Goal: Task Accomplishment & Management: Complete application form

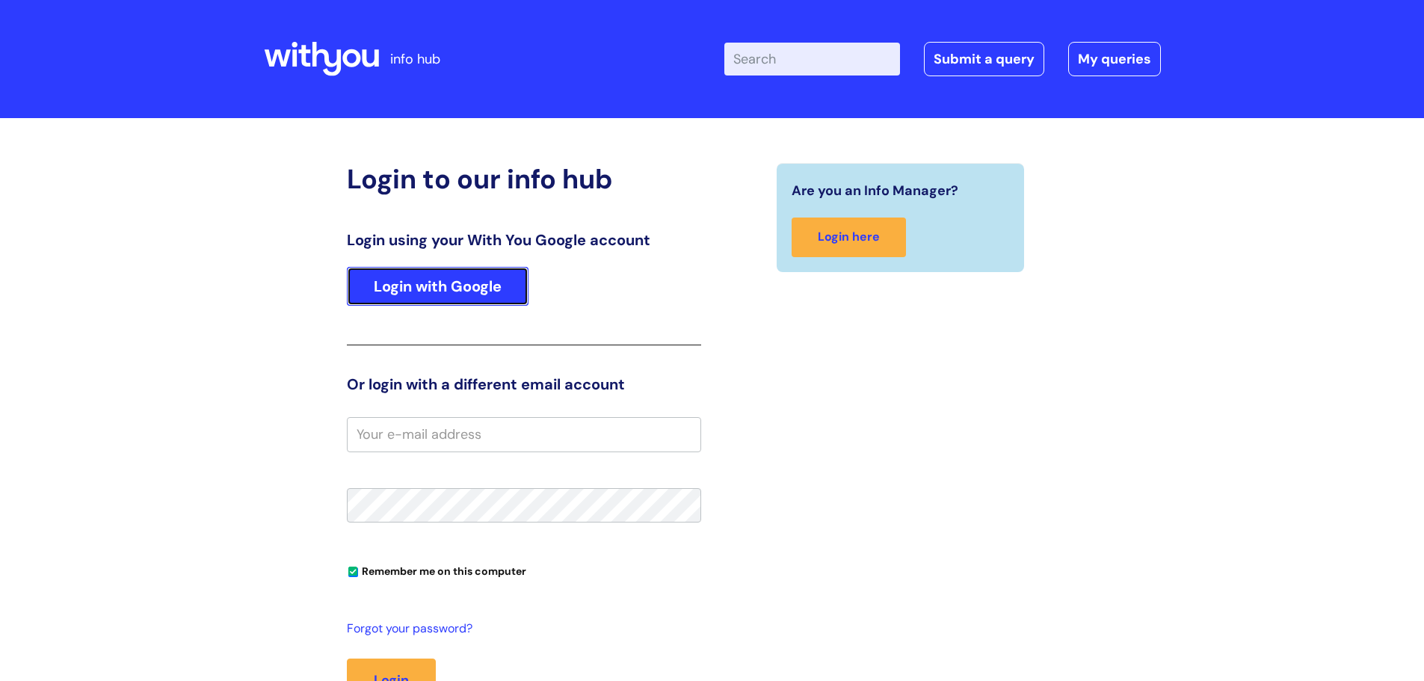
click at [479, 285] on link "Login with Google" at bounding box center [438, 286] width 182 height 39
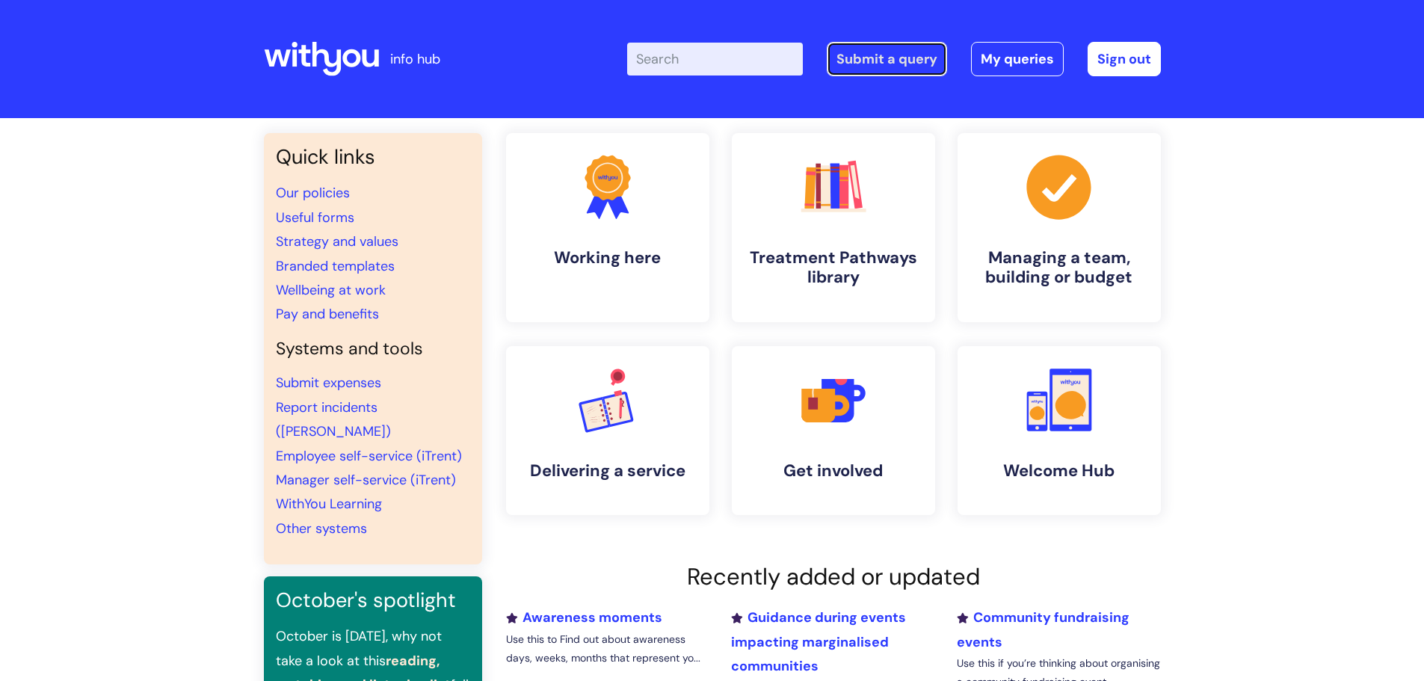
click at [861, 60] on link "Submit a query" at bounding box center [887, 59] width 120 height 34
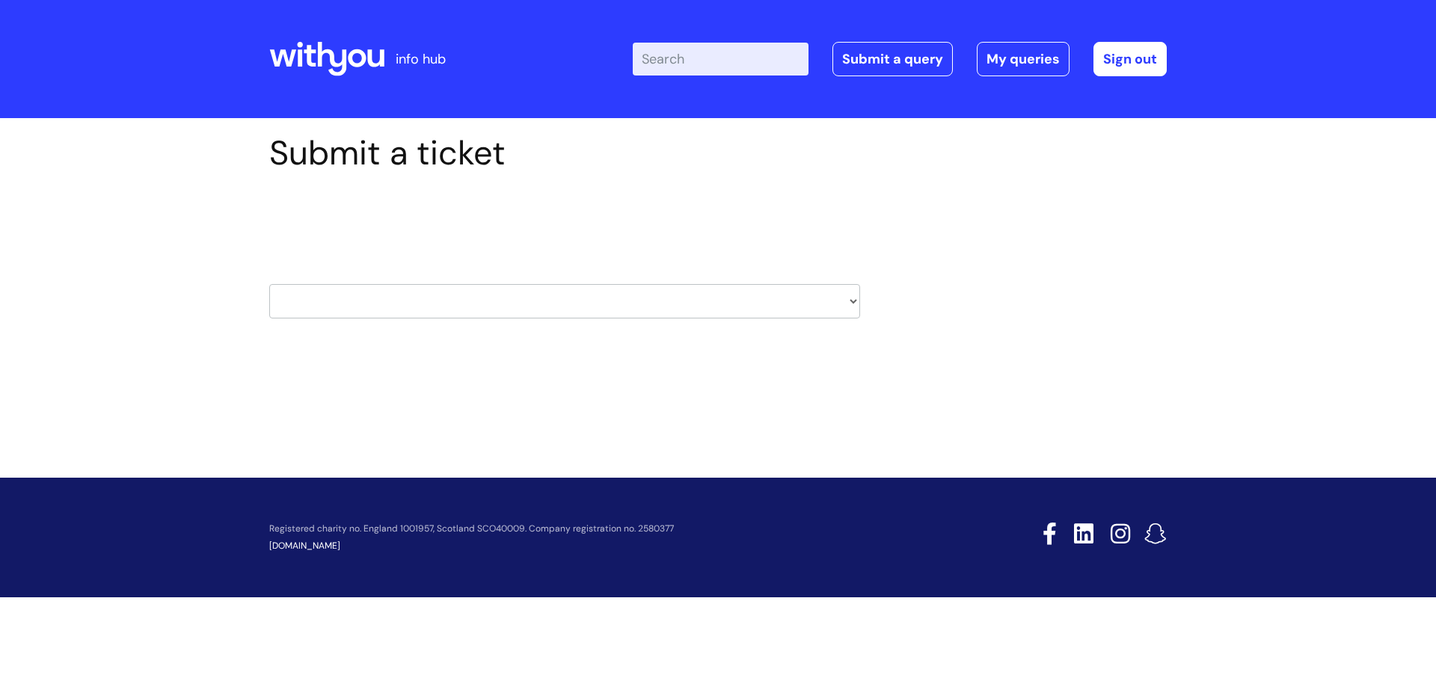
click at [508, 311] on select "HR / People IT and Support Clinical Drug Alerts Finance Accounts Data Support T…" at bounding box center [564, 301] width 591 height 34
select select "learning_and_development"
click at [269, 284] on select "HR / People IT and Support Clinical Drug Alerts Finance Accounts Data Support T…" at bounding box center [564, 301] width 591 height 34
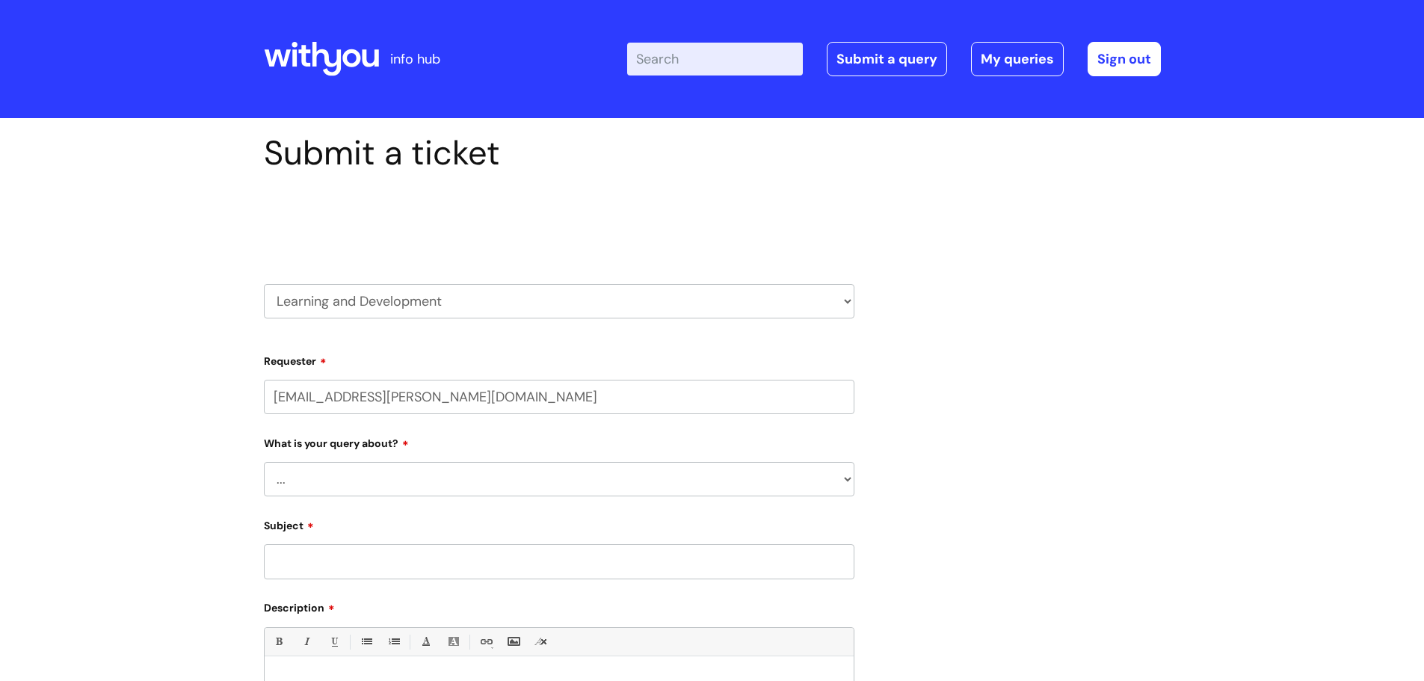
select select "80004286522"
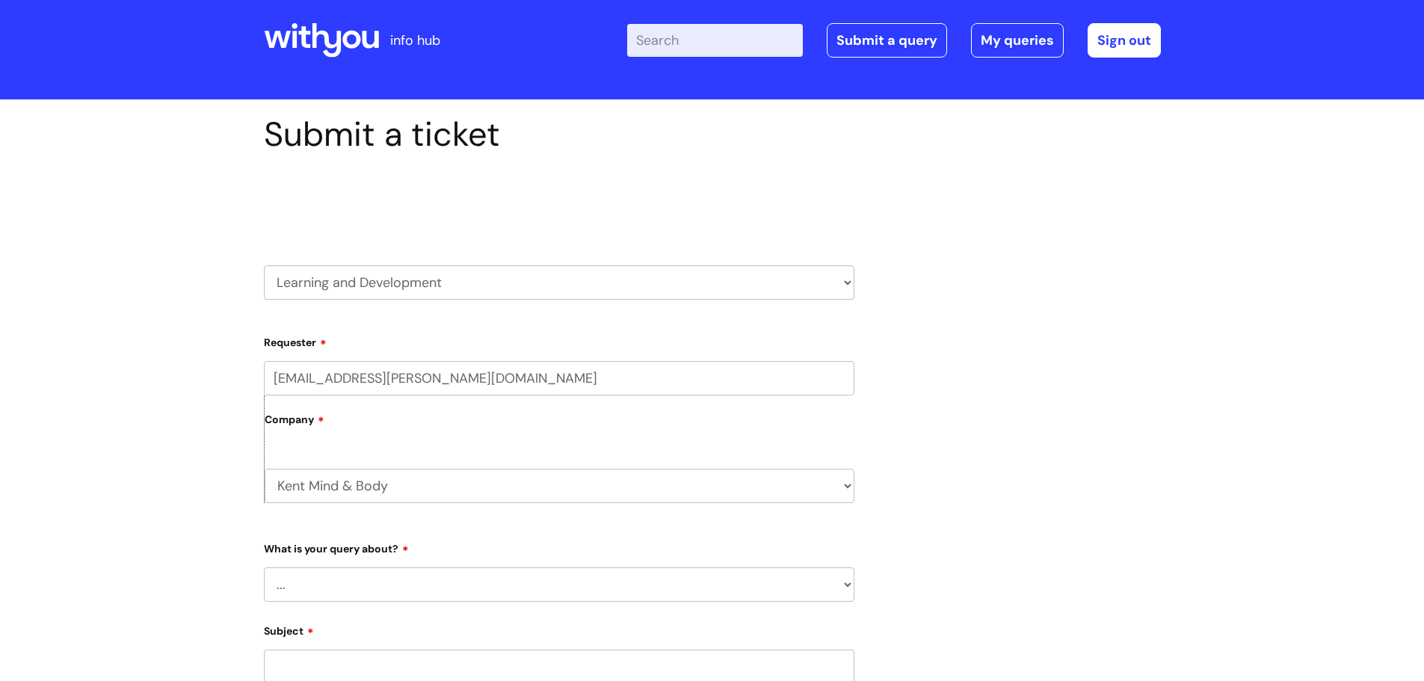
scroll to position [75, 0]
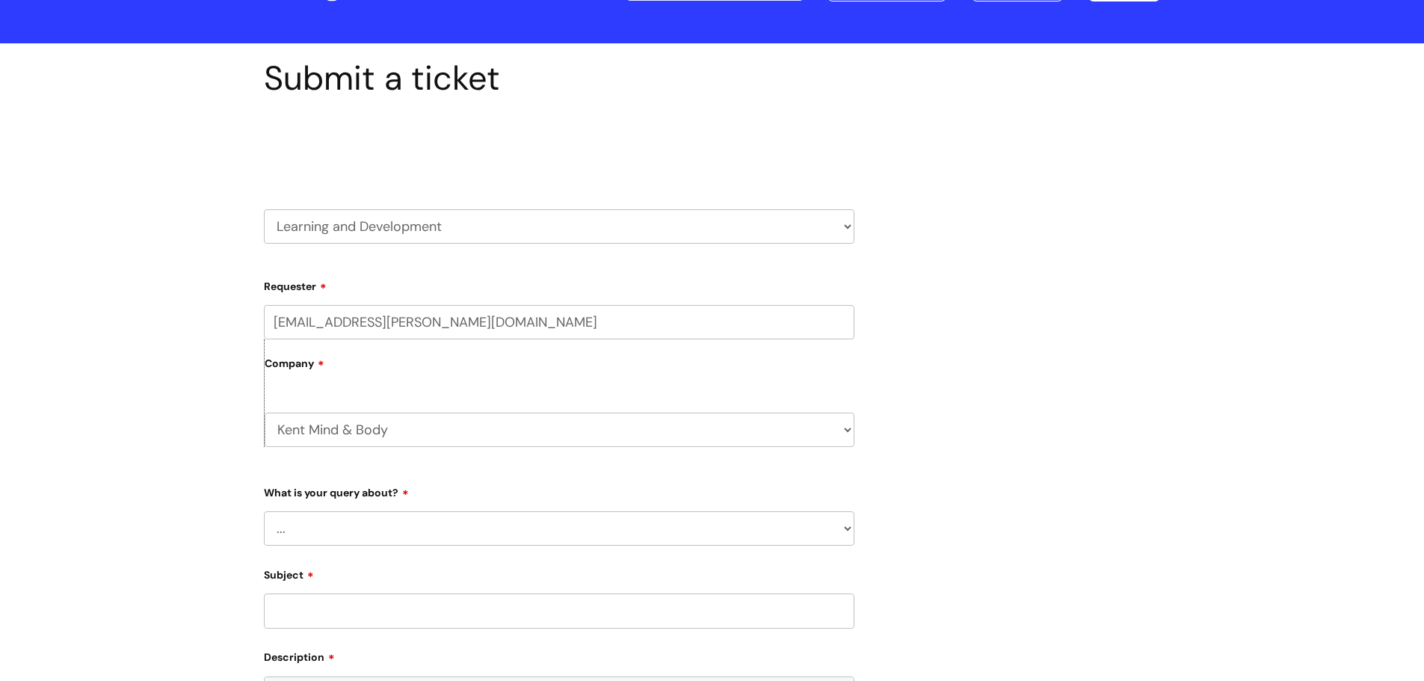
click at [375, 520] on select "... Question about a training course or session booking Ask about apprenticeshi…" at bounding box center [559, 528] width 591 height 34
select select "Ask about apprenticeships, courses or qualifications"
click at [264, 511] on select "... Question about a training course or session booking Ask about apprenticeshi…" at bounding box center [559, 528] width 591 height 34
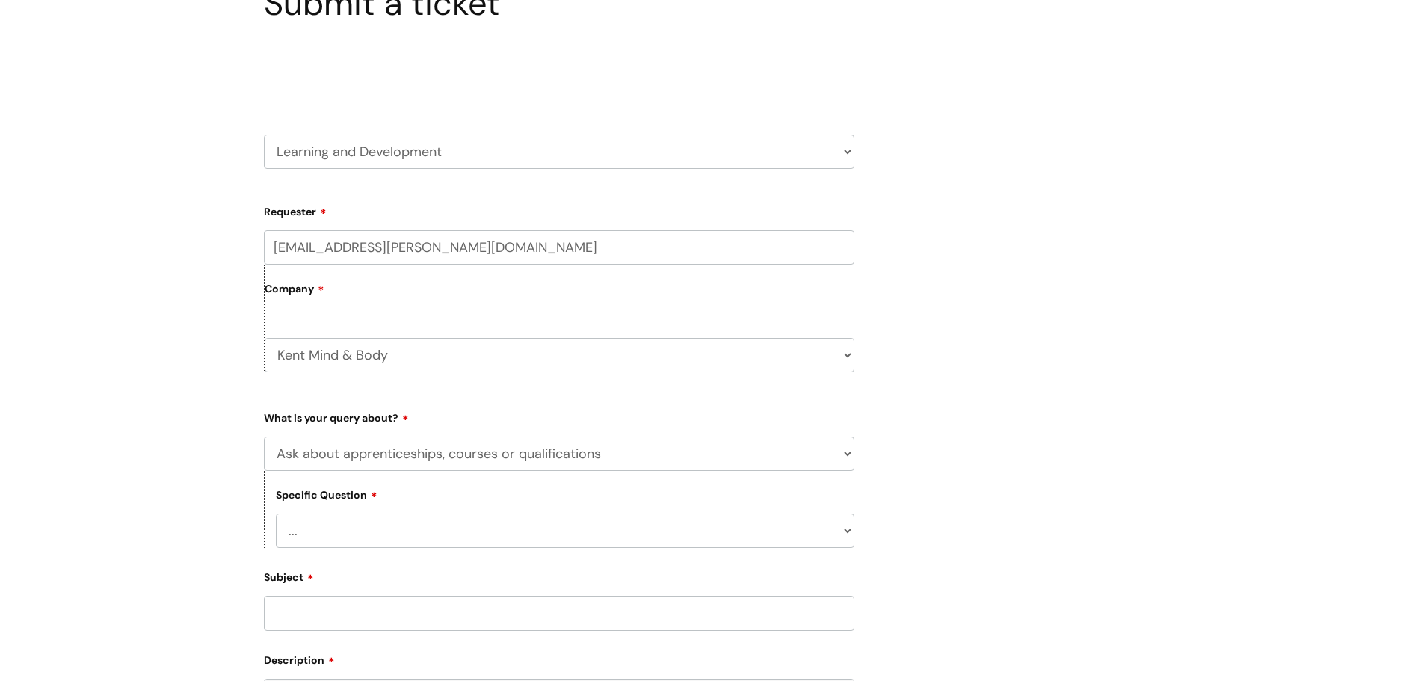
click at [364, 534] on select "... External training course enquiry Apprenticeship enquiry Level 3 Tackling Su…" at bounding box center [565, 531] width 579 height 34
select select "Apprenticeship enquiry"
click at [276, 514] on select "... External training course enquiry Apprenticeship enquiry Level 3 Tackling Su…" at bounding box center [565, 531] width 579 height 34
click at [342, 528] on select "... External training course enquiry Apprenticeship enquiry Level 3 Tackling Su…" at bounding box center [565, 531] width 579 height 34
click at [276, 514] on select "... External training course enquiry Apprenticeship enquiry Level 3 Tackling Su…" at bounding box center [565, 531] width 579 height 34
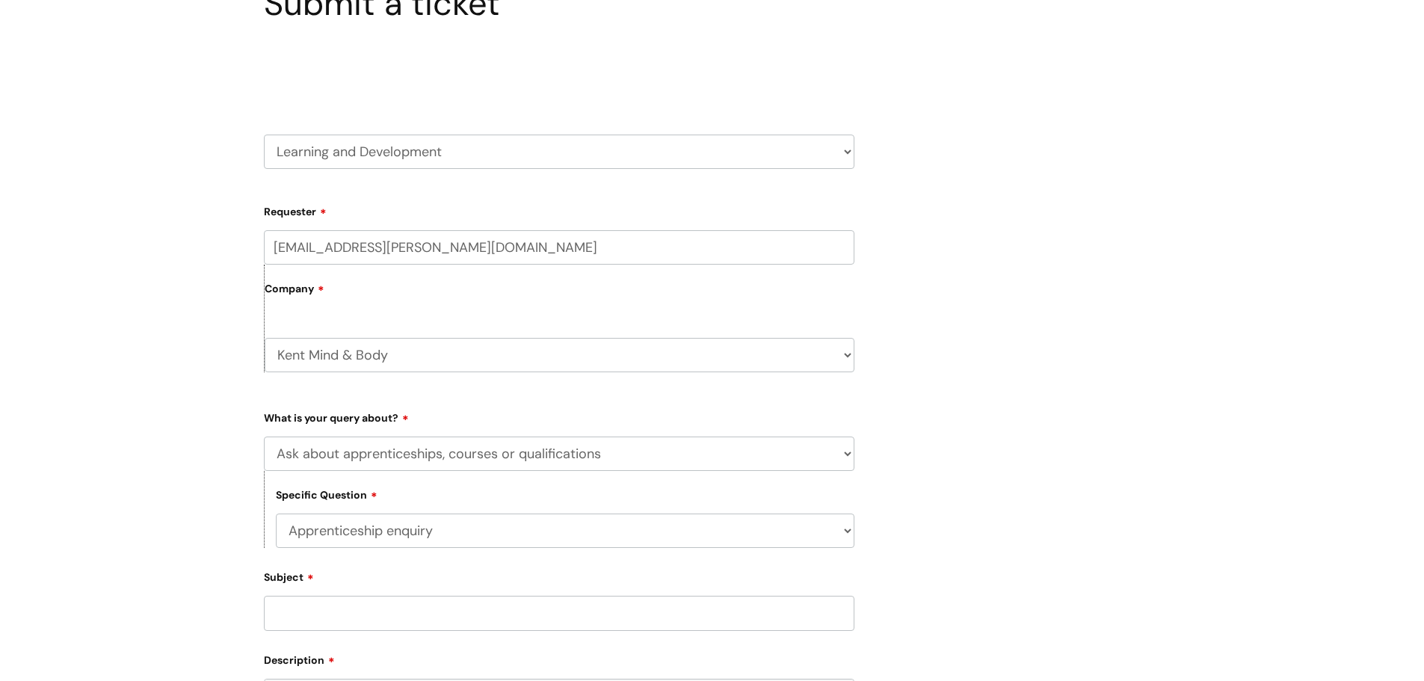
click at [188, 472] on div "Submit a ticket Select issue type HR / People IT and Support Clinical Drug Aler…" at bounding box center [712, 497] width 1424 height 1056
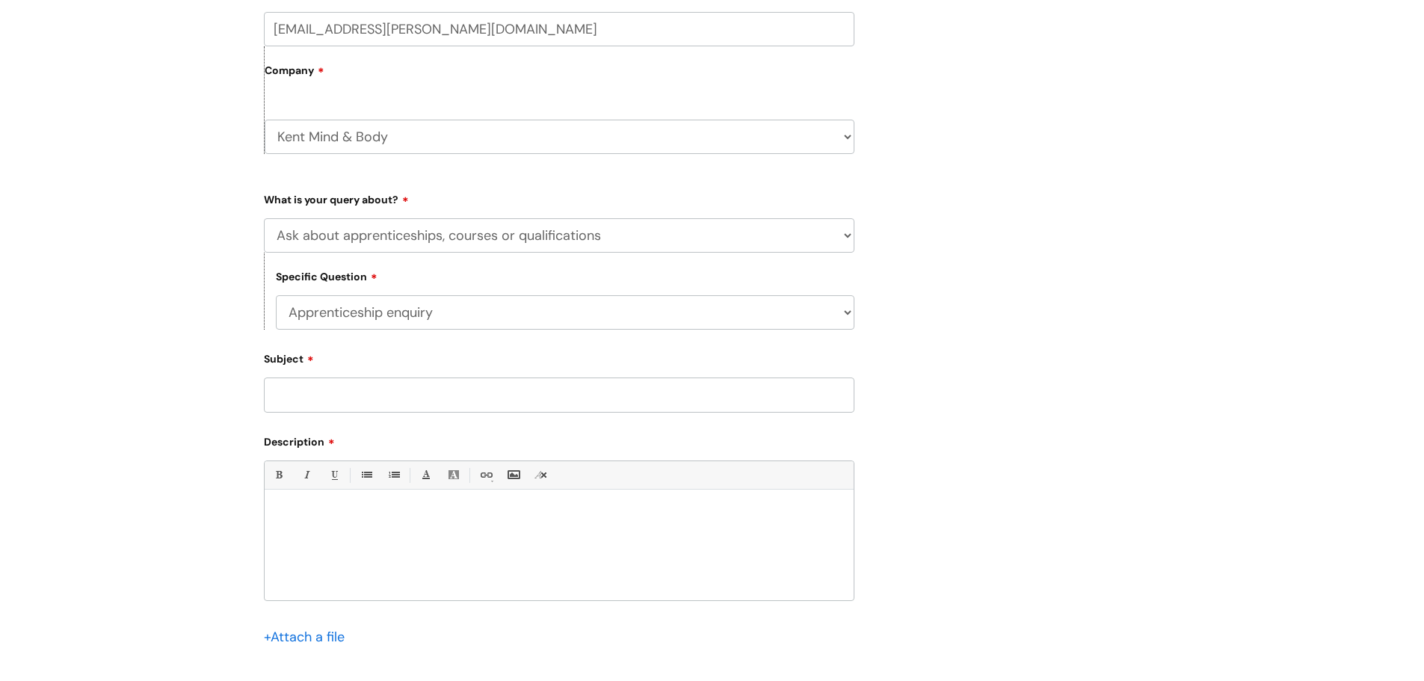
scroll to position [374, 0]
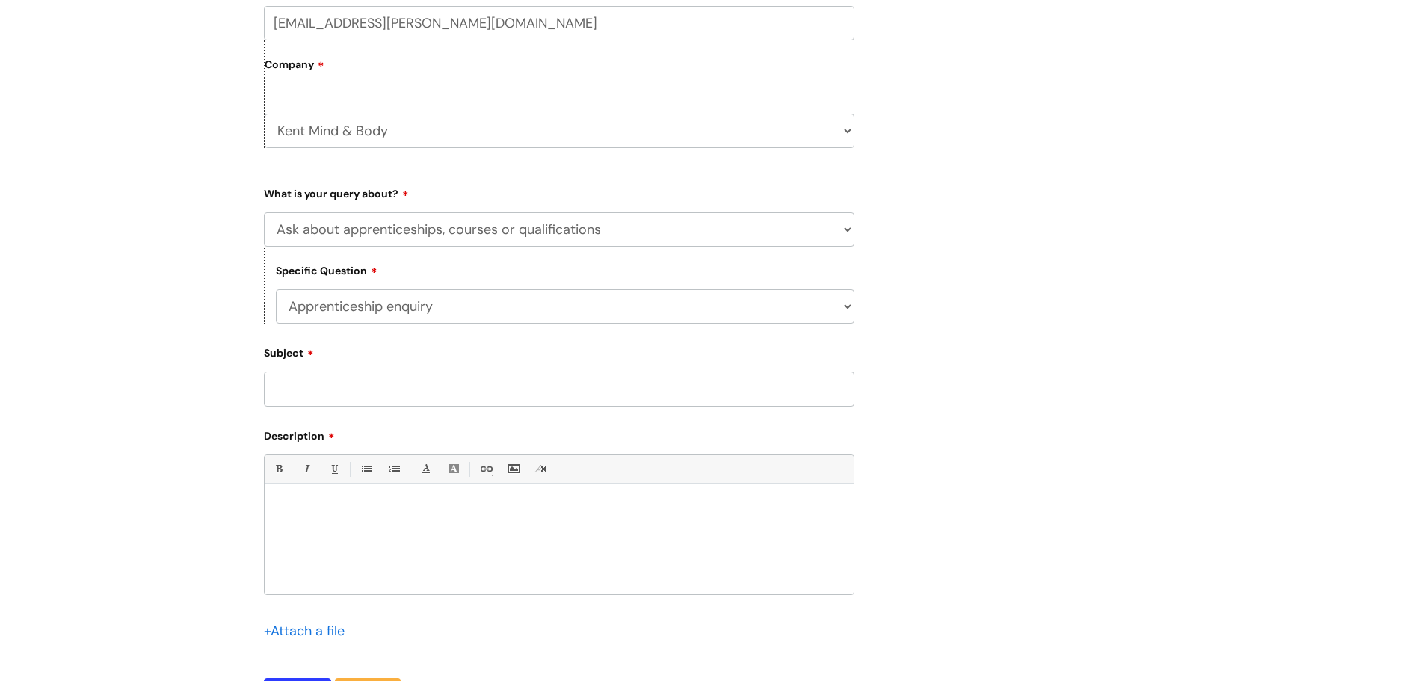
click at [325, 393] on input "Subject" at bounding box center [559, 389] width 591 height 34
type input "CMI Level 5"
click at [292, 513] on p at bounding box center [559, 508] width 567 height 13
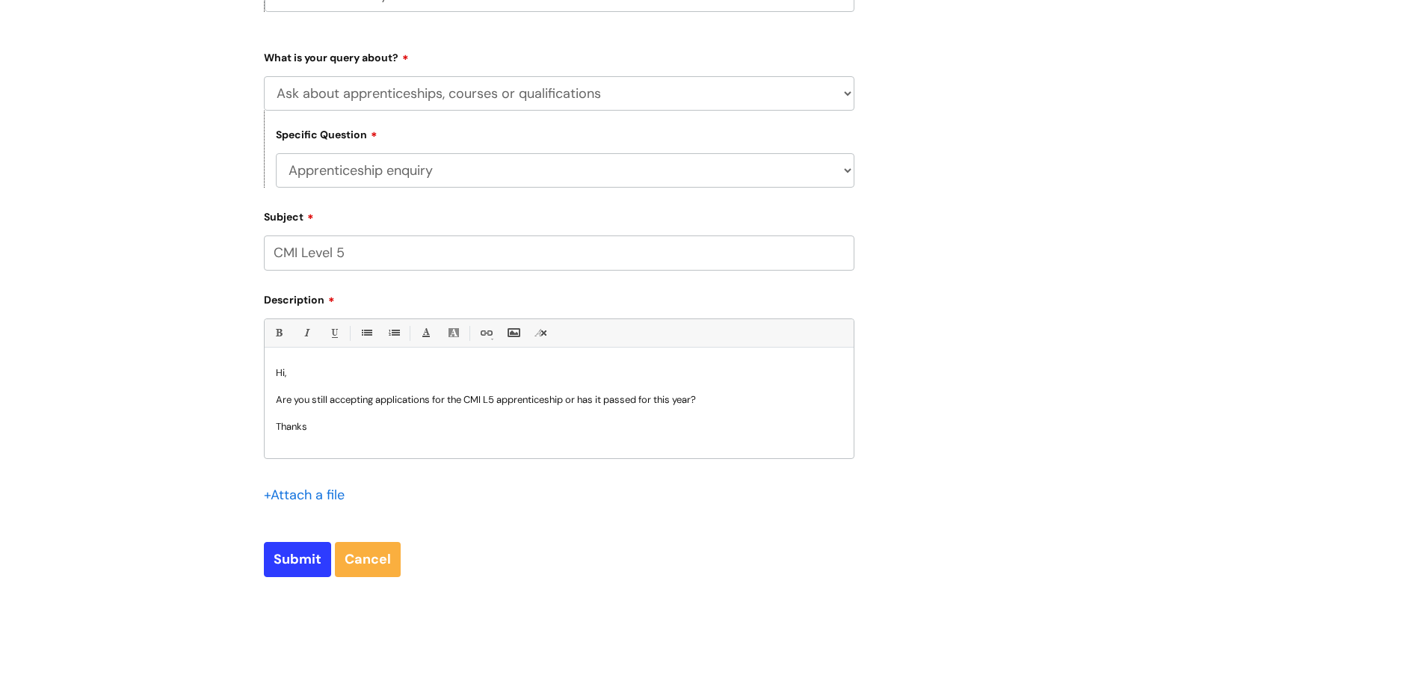
scroll to position [523, 0]
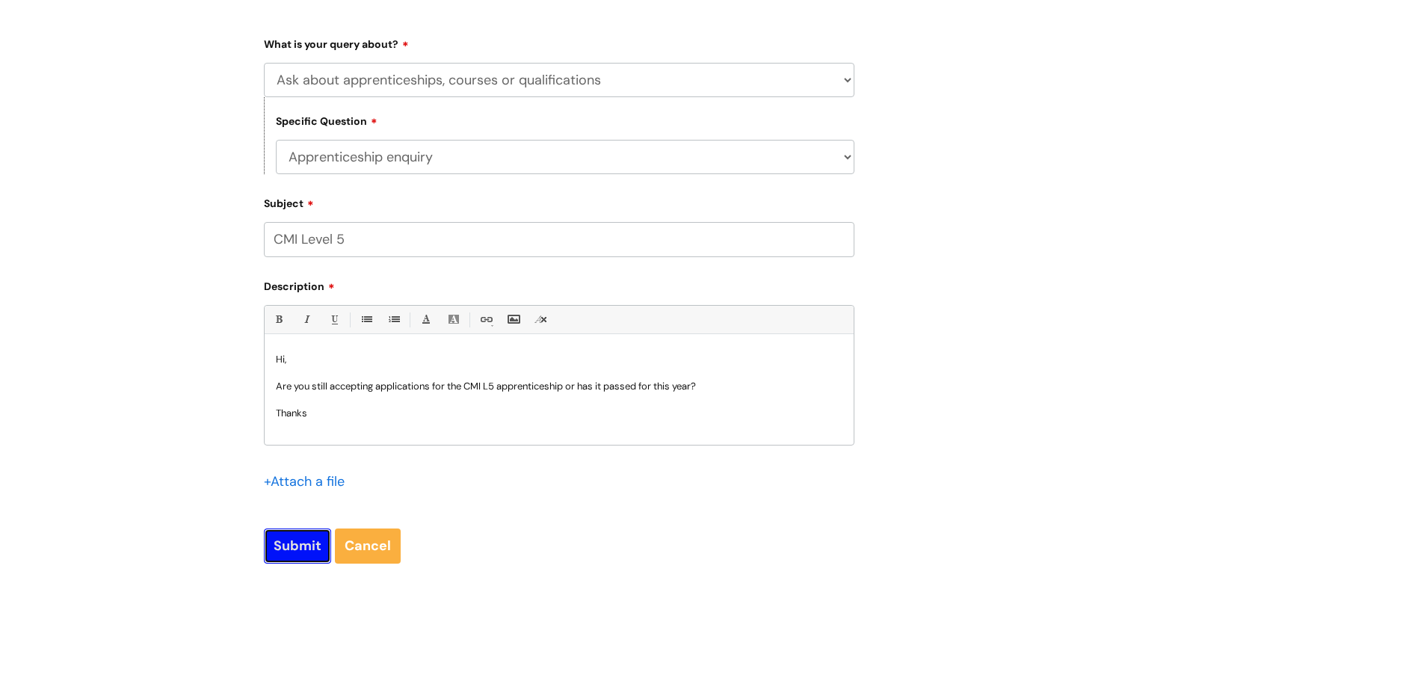
click at [308, 549] on input "Submit" at bounding box center [297, 546] width 67 height 34
type input "Please Wait..."
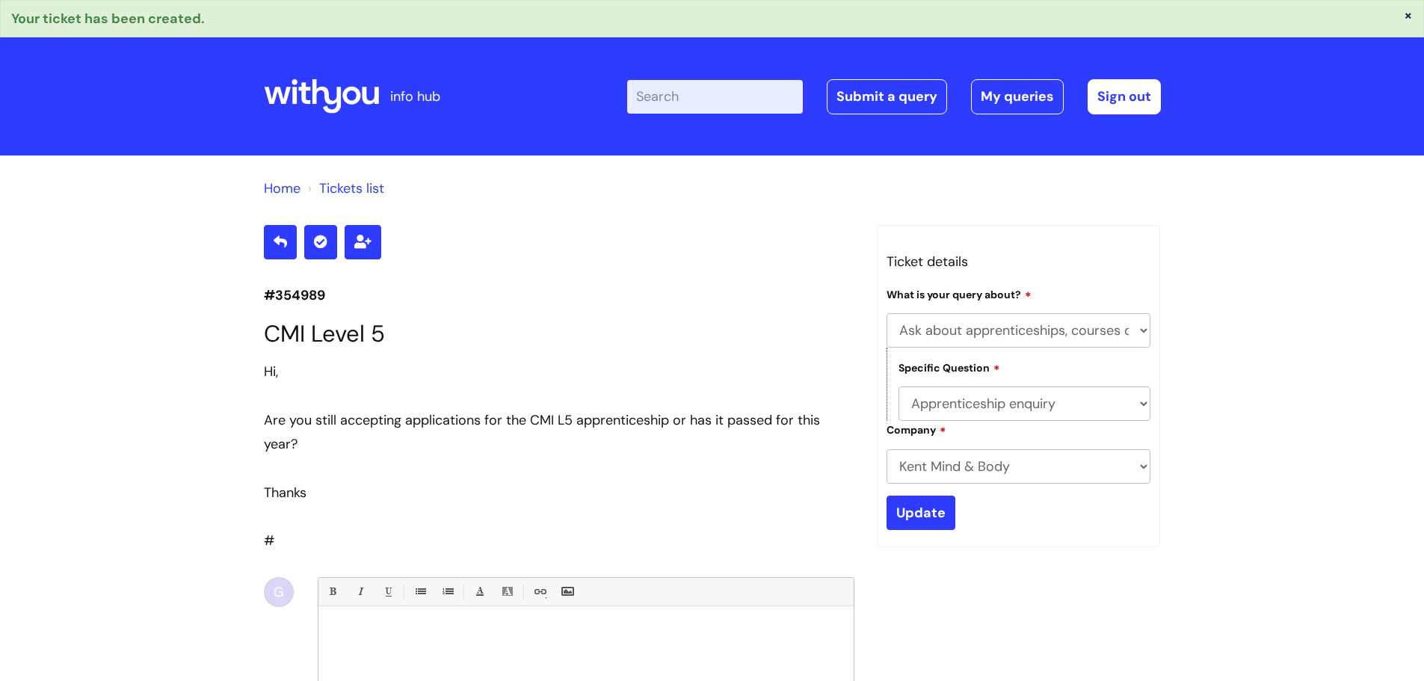
select select "Ask about apprenticeships, courses or qualifications"
select select "Apprenticeship enquiry"
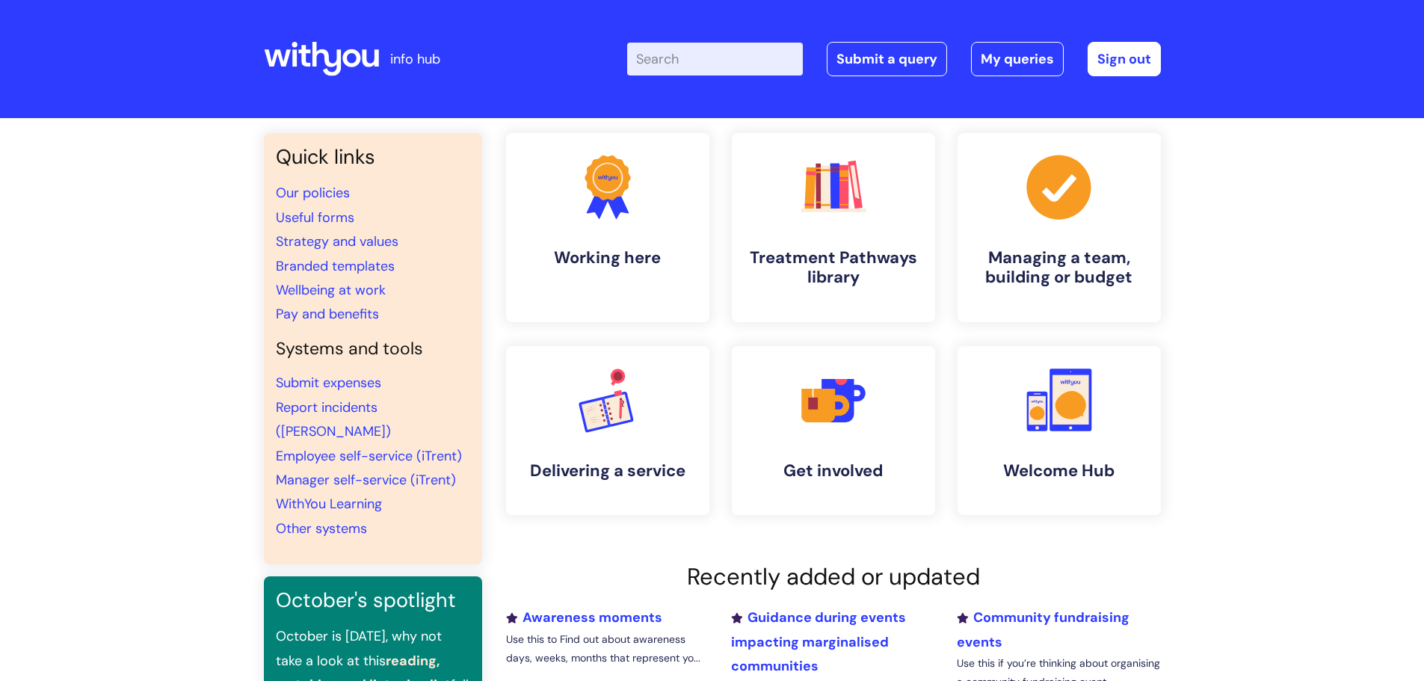
click at [665, 67] on input "Enter your search term here..." at bounding box center [715, 59] width 176 height 33
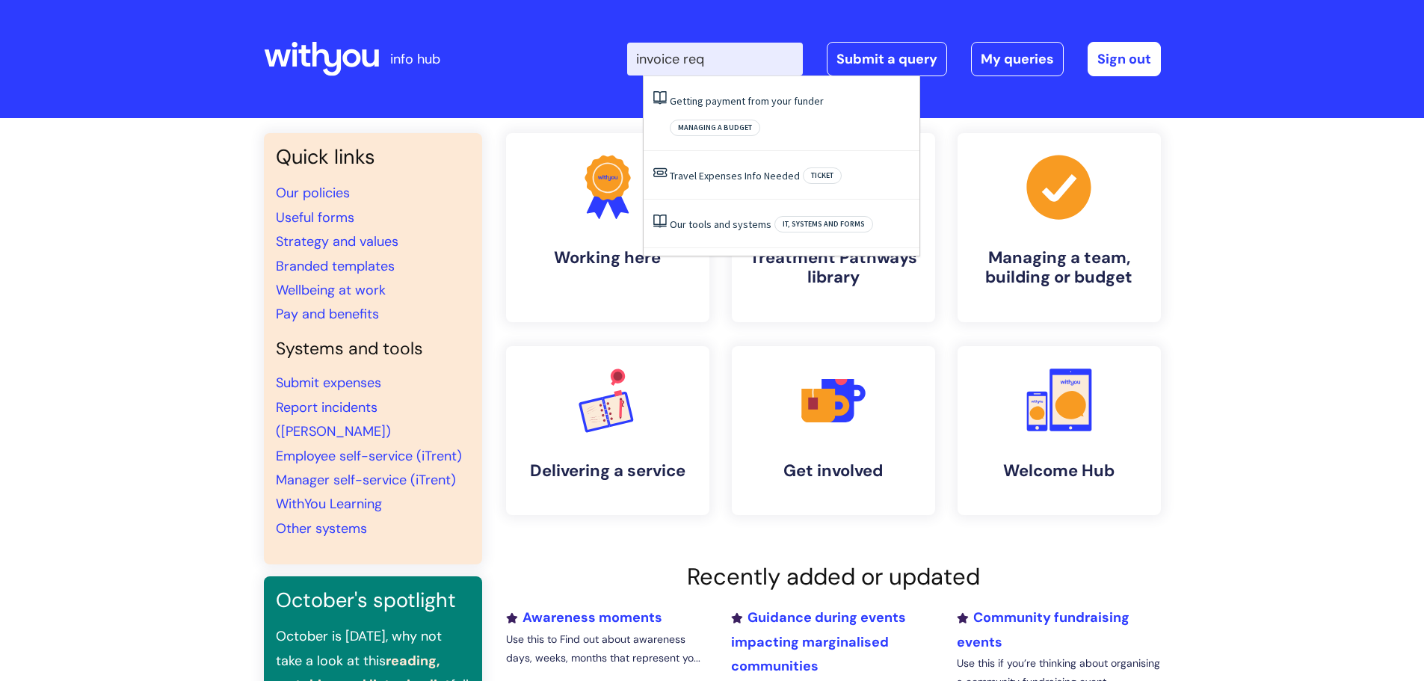
type input "invoice req"
click button "Search" at bounding box center [0, 0] width 0 height 0
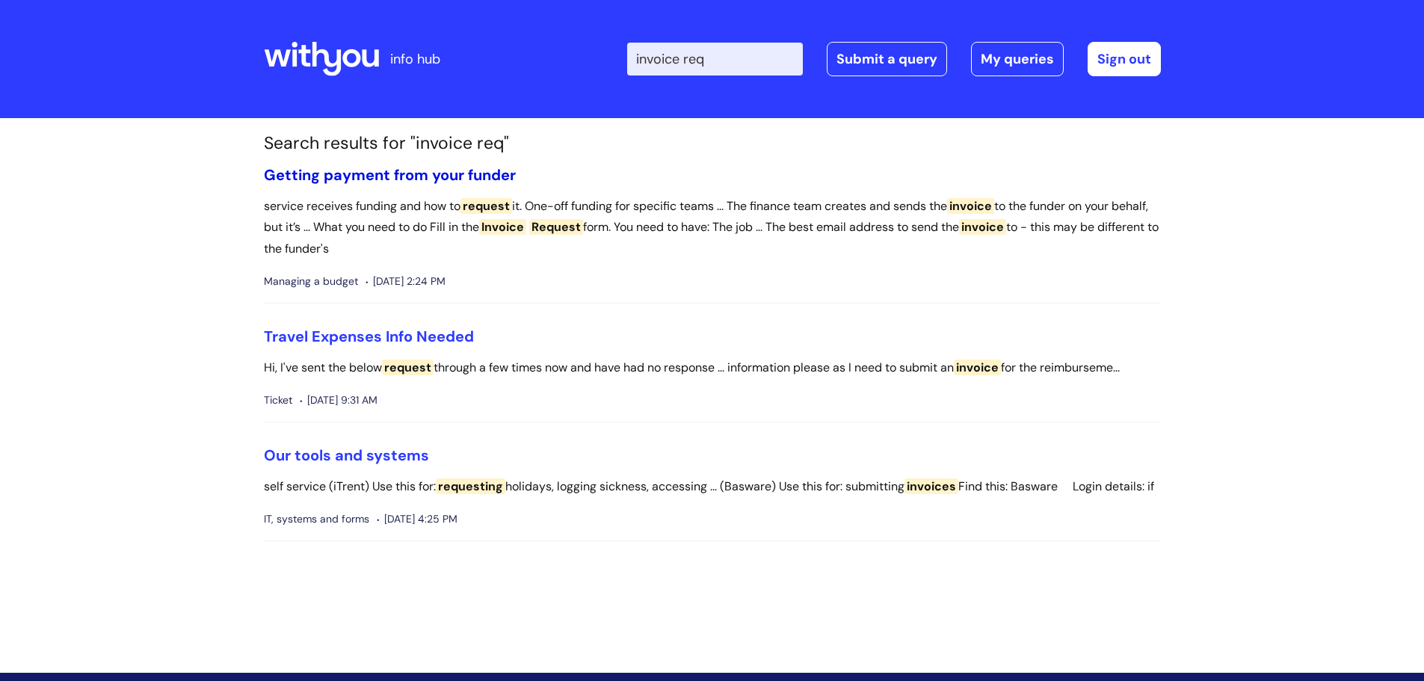
click at [367, 179] on link "Getting payment from your funder" at bounding box center [390, 174] width 252 height 19
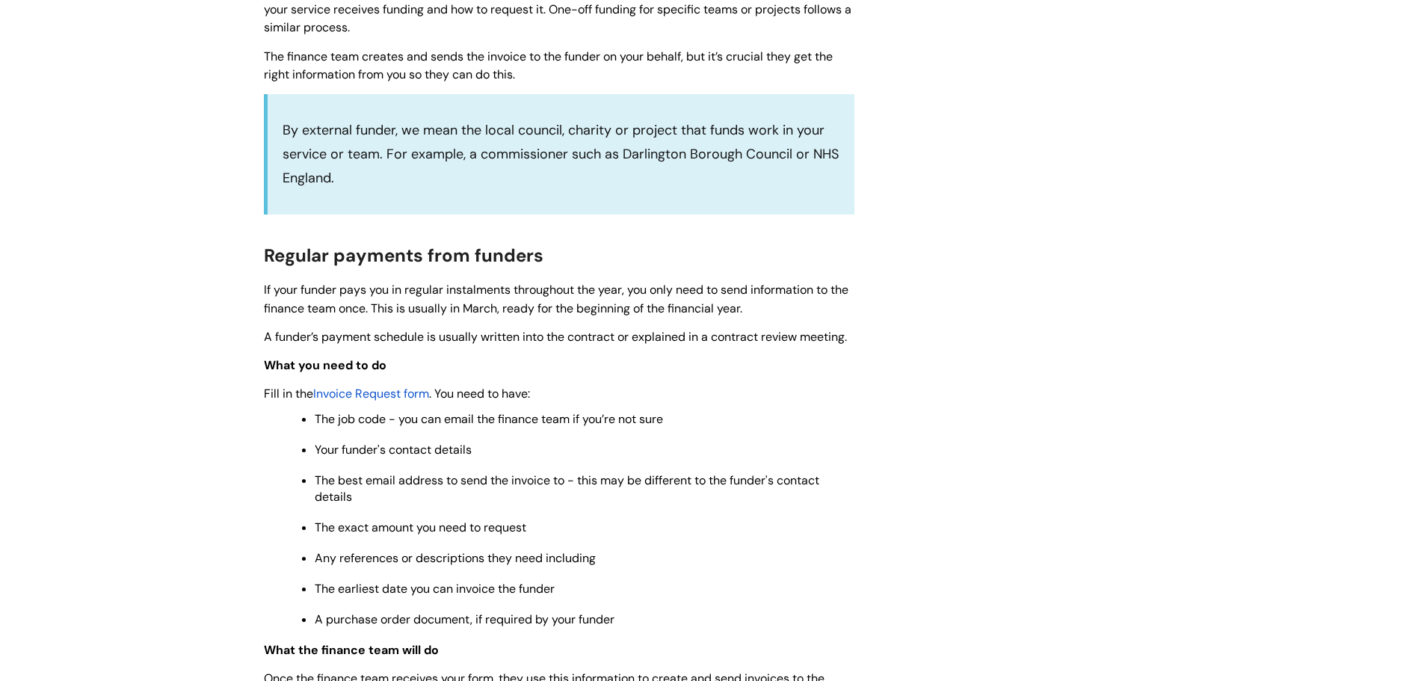
scroll to position [449, 0]
click at [407, 392] on span "Invoice Request form" at bounding box center [371, 392] width 116 height 16
